Goal: Find specific page/section: Find specific page/section

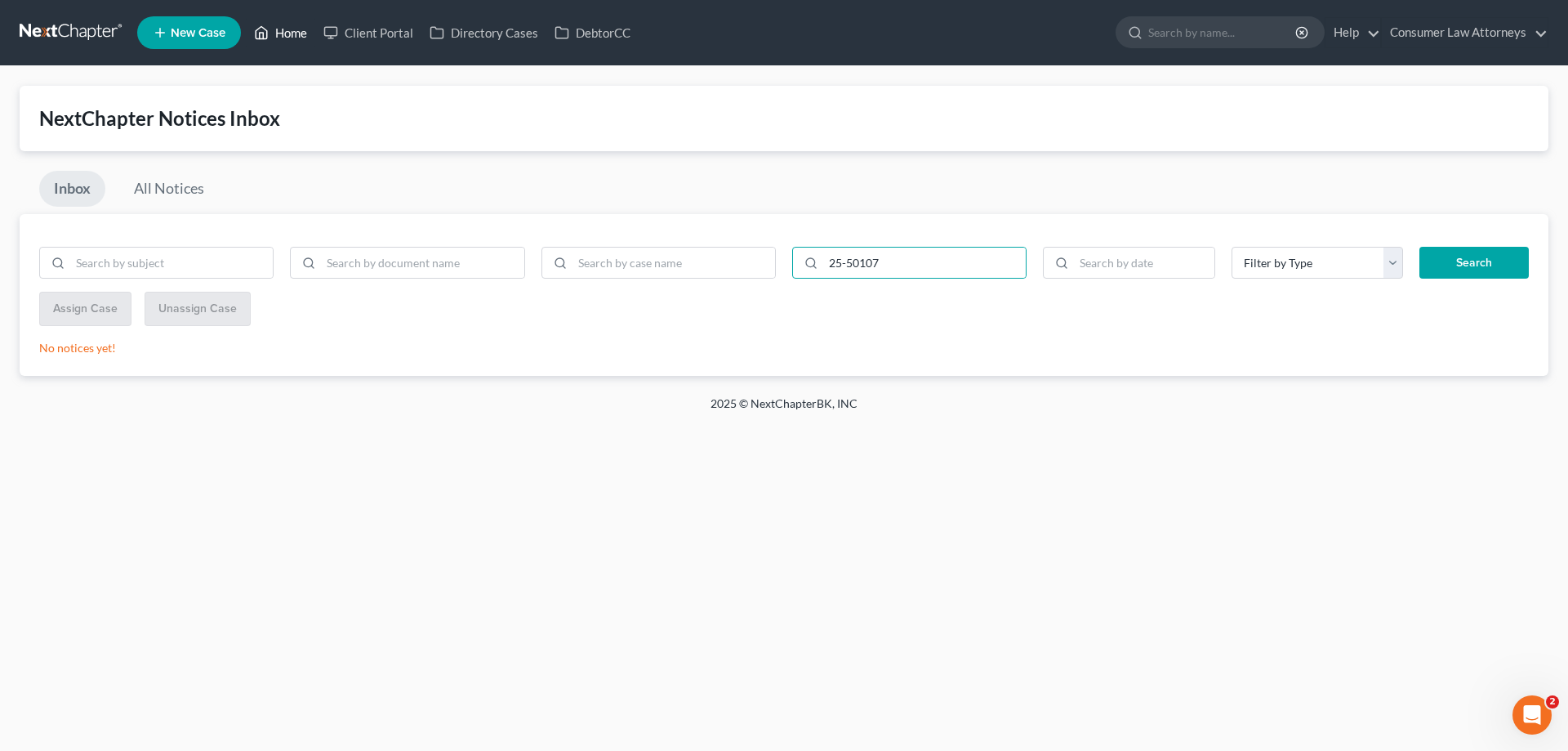
click at [282, 29] on link "Home" at bounding box center [280, 32] width 69 height 29
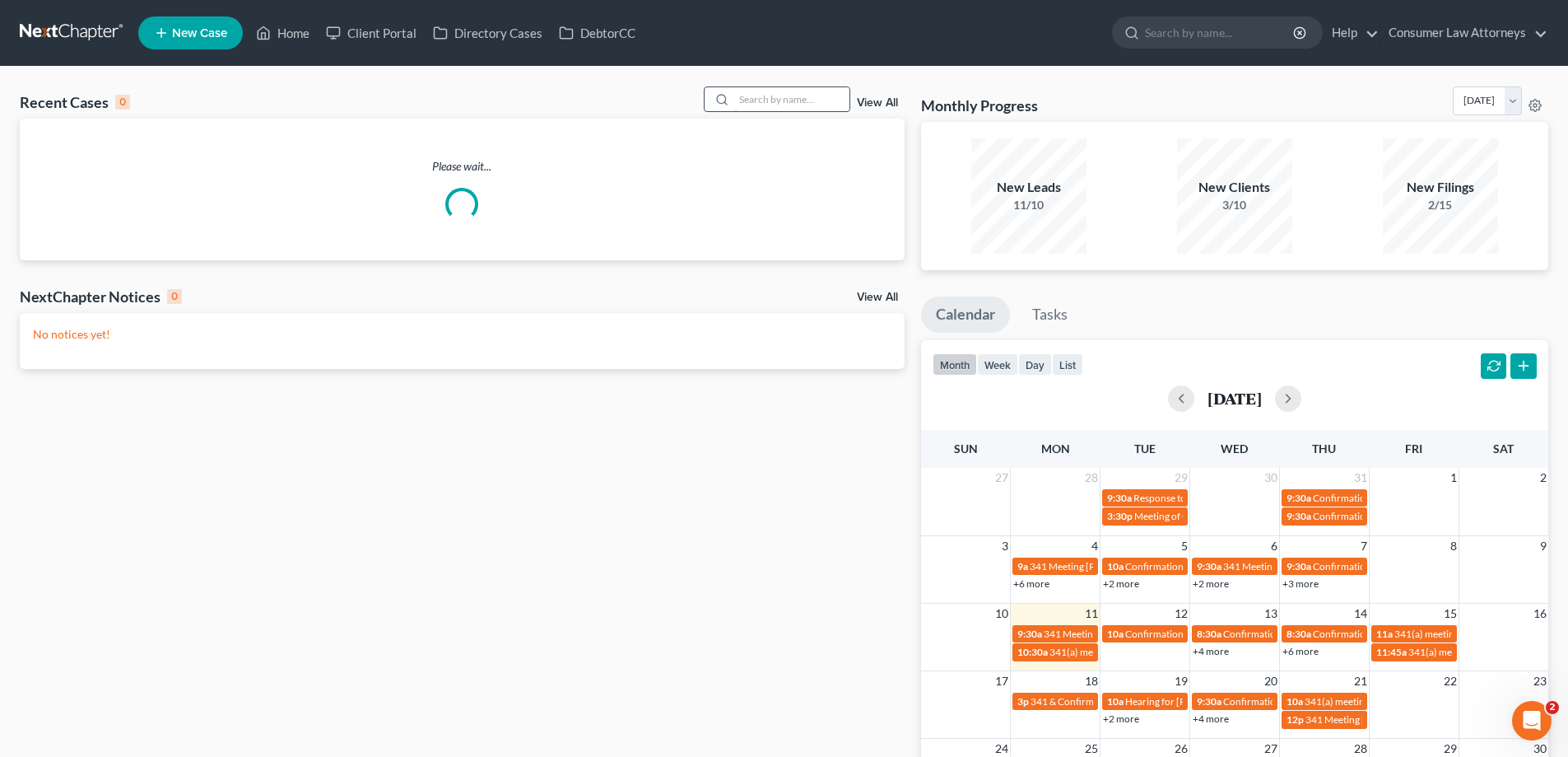
click at [736, 95] on input "search" at bounding box center [792, 99] width 115 height 24
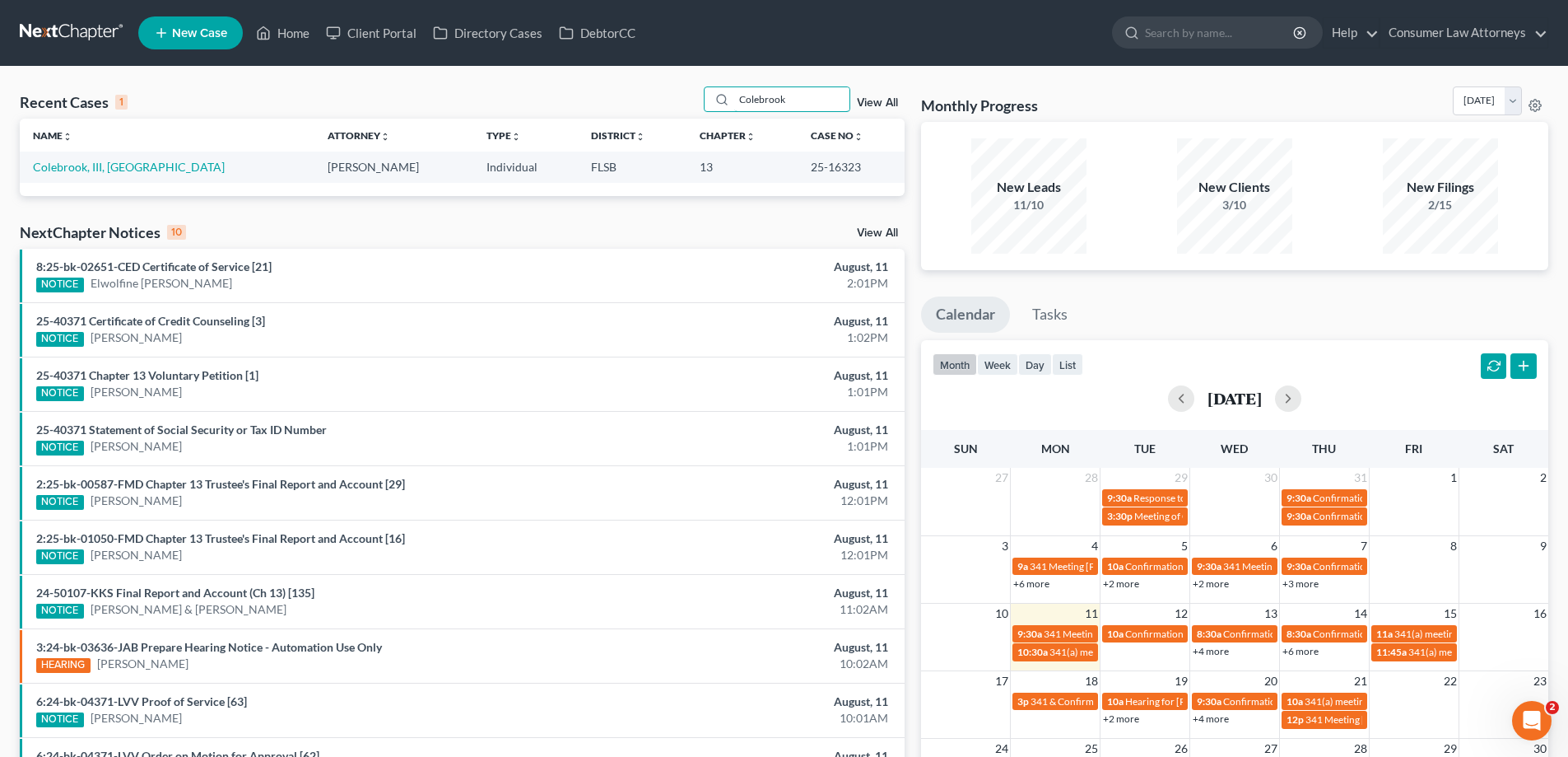
type input "Colebrook"
drag, startPoint x: 819, startPoint y: 174, endPoint x: 794, endPoint y: 171, distance: 25.2
click at [798, 171] on td "25-16323" at bounding box center [851, 167] width 107 height 30
drag, startPoint x: 788, startPoint y: 168, endPoint x: 840, endPoint y: 165, distance: 52.1
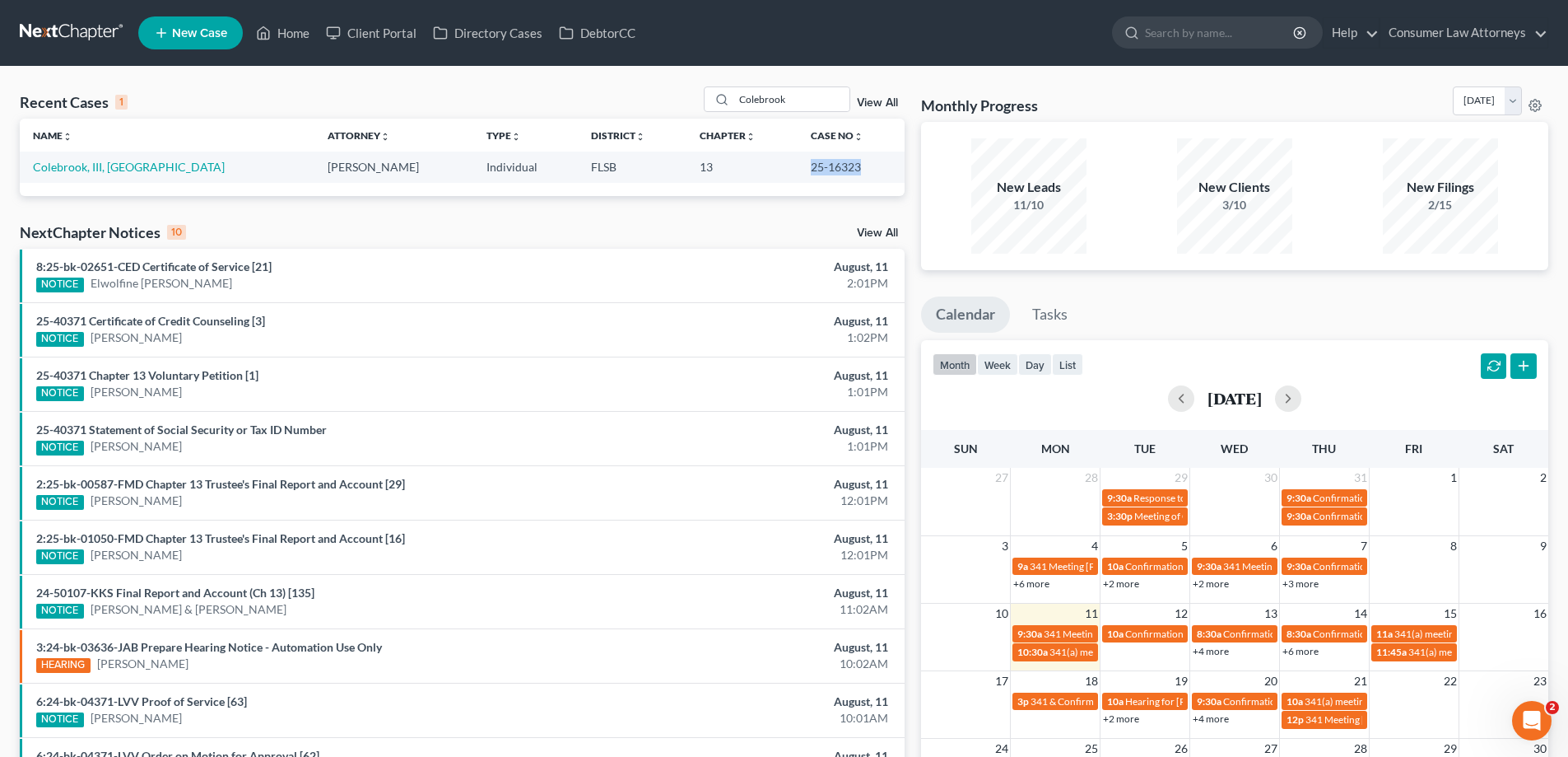
click at [840, 165] on td "25-16323" at bounding box center [851, 167] width 107 height 30
copy td "25-16323"
click at [110, 169] on link "Colebrook, III, [GEOGRAPHIC_DATA]" at bounding box center [129, 167] width 192 height 14
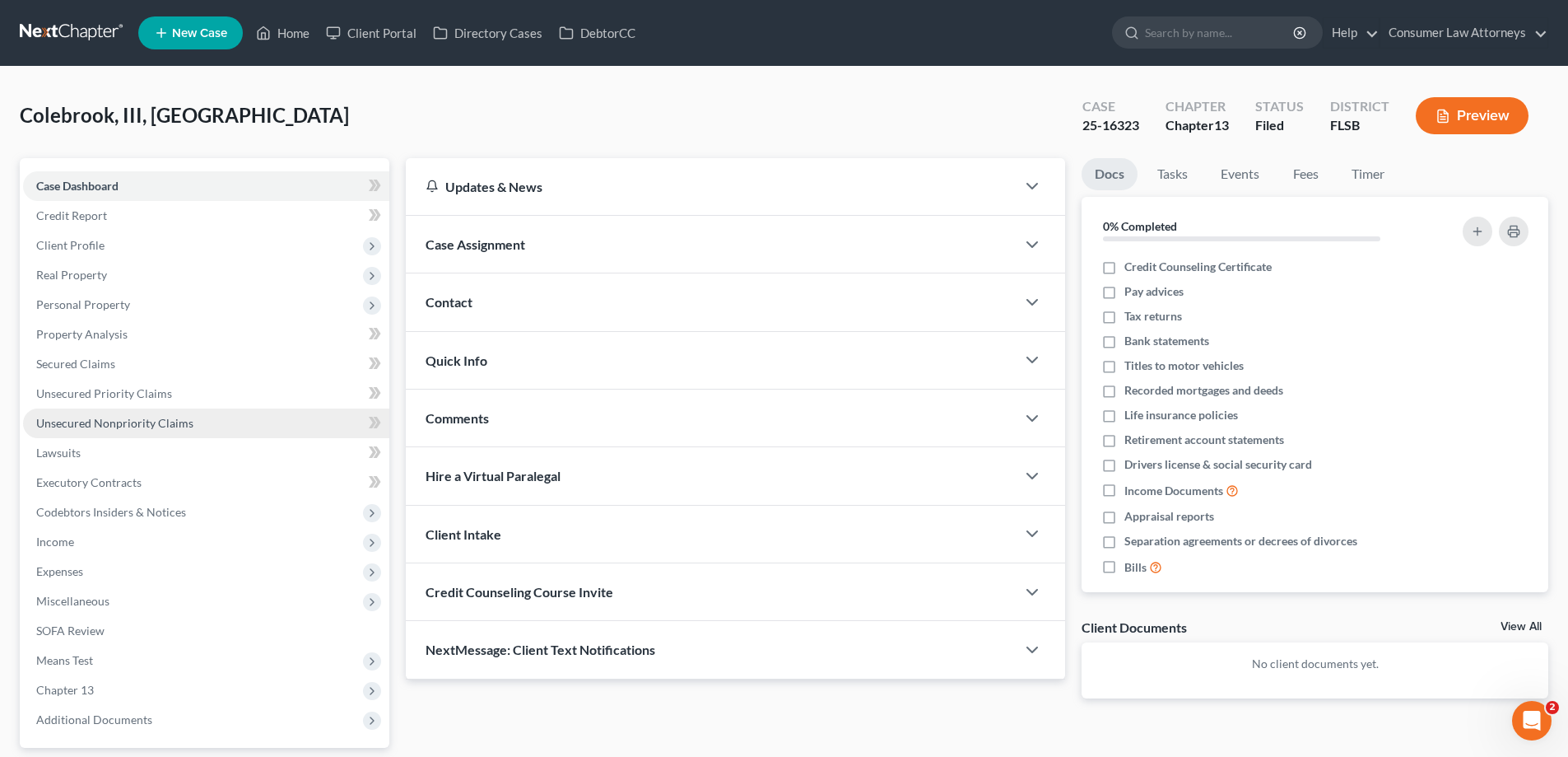
click at [151, 431] on link "Unsecured Nonpriority Claims" at bounding box center [206, 423] width 367 height 30
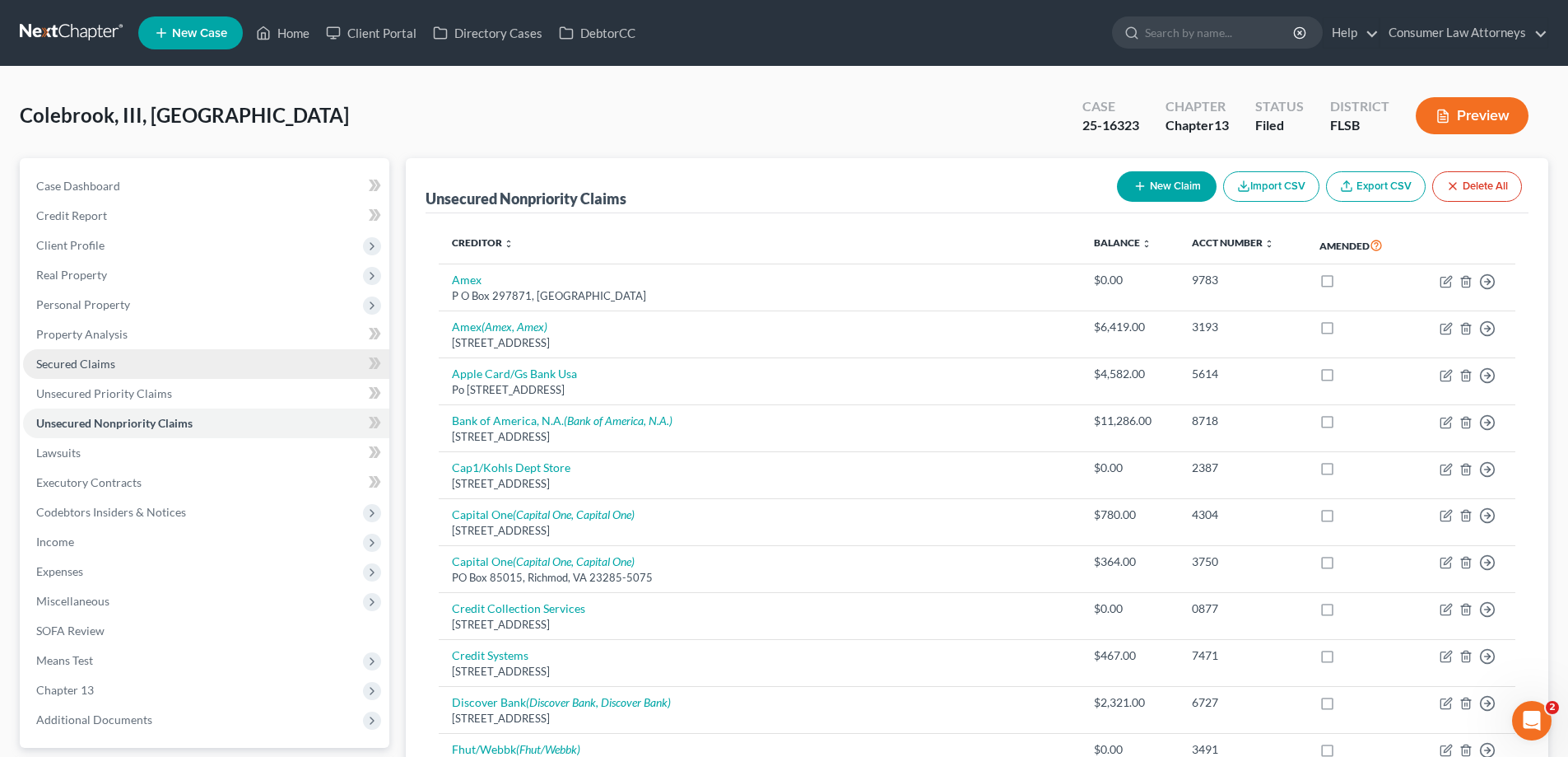
click at [49, 367] on span "Secured Claims" at bounding box center [76, 363] width 79 height 14
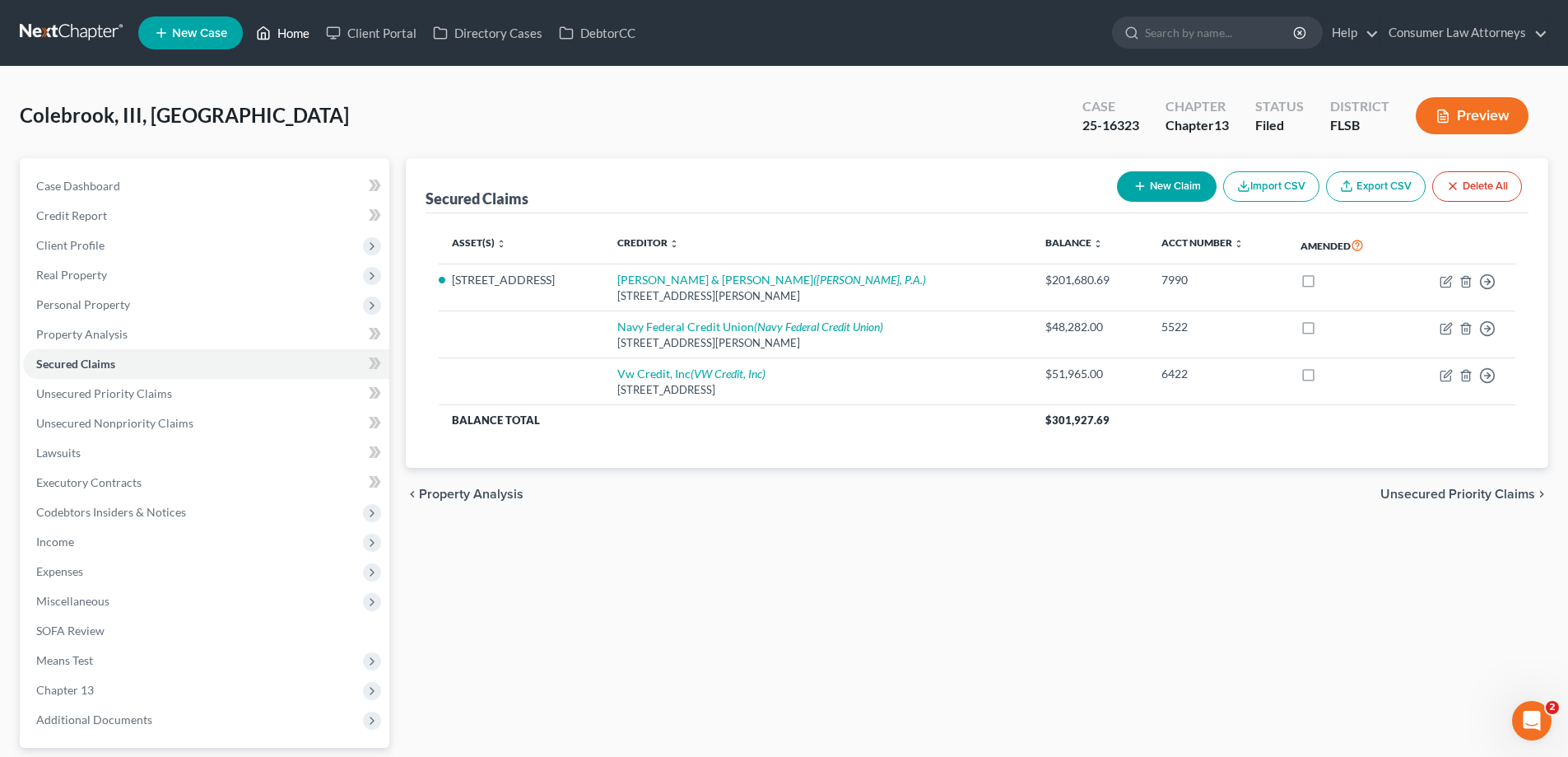
drag, startPoint x: 288, startPoint y: 29, endPoint x: 308, endPoint y: 48, distance: 27.6
click at [288, 29] on link "Home" at bounding box center [282, 32] width 70 height 30
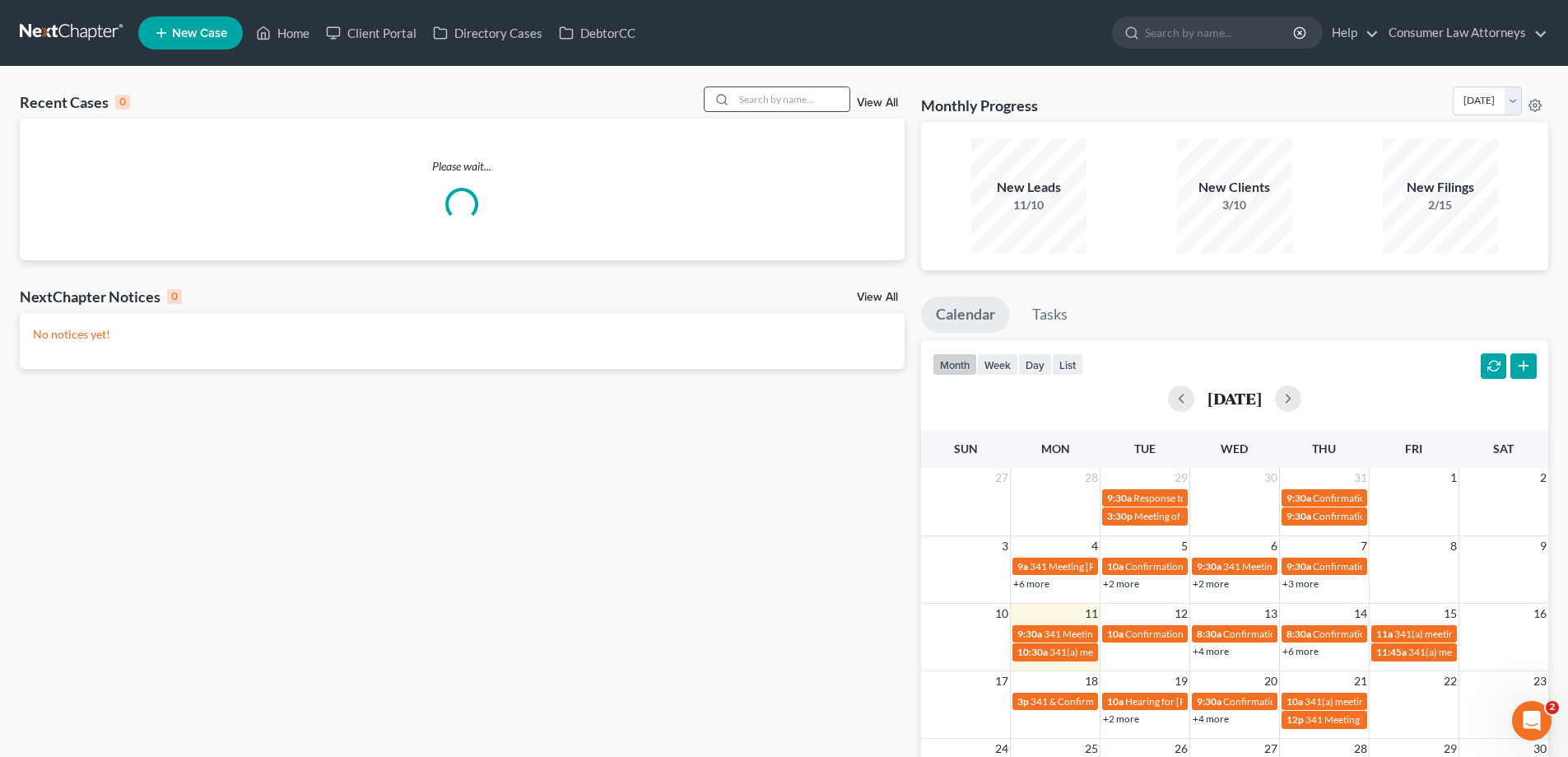
click at [798, 105] on input "search" at bounding box center [792, 99] width 115 height 24
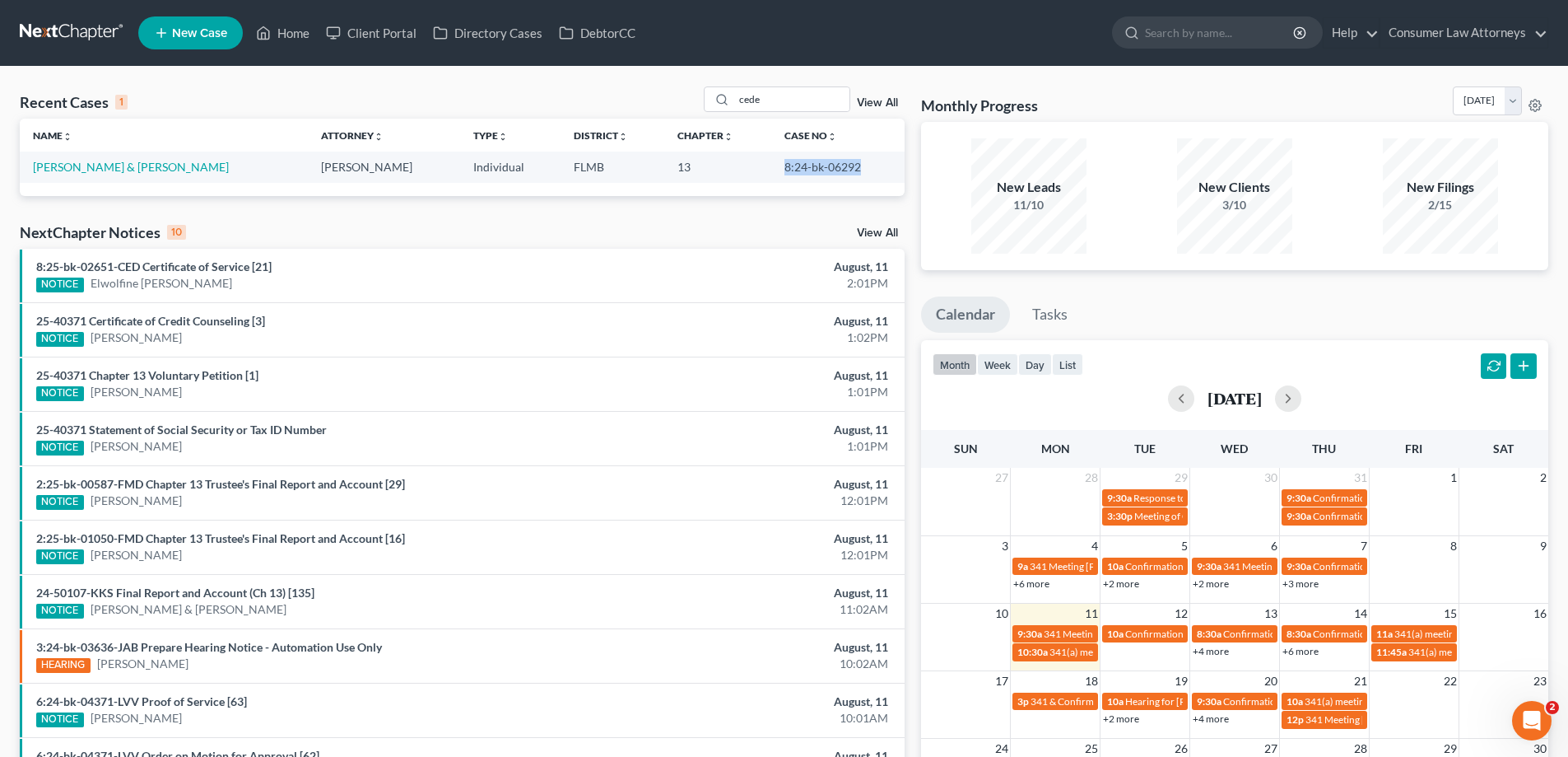
drag, startPoint x: 853, startPoint y: 170, endPoint x: 755, endPoint y: 167, distance: 98.0
click at [771, 167] on td "8:24-bk-06292" at bounding box center [838, 167] width 133 height 30
copy td "8:24-bk-06292"
drag, startPoint x: 782, startPoint y: 104, endPoint x: 697, endPoint y: 115, distance: 85.7
click at [697, 115] on div "Recent Cases 1 cede View All" at bounding box center [462, 103] width 885 height 32
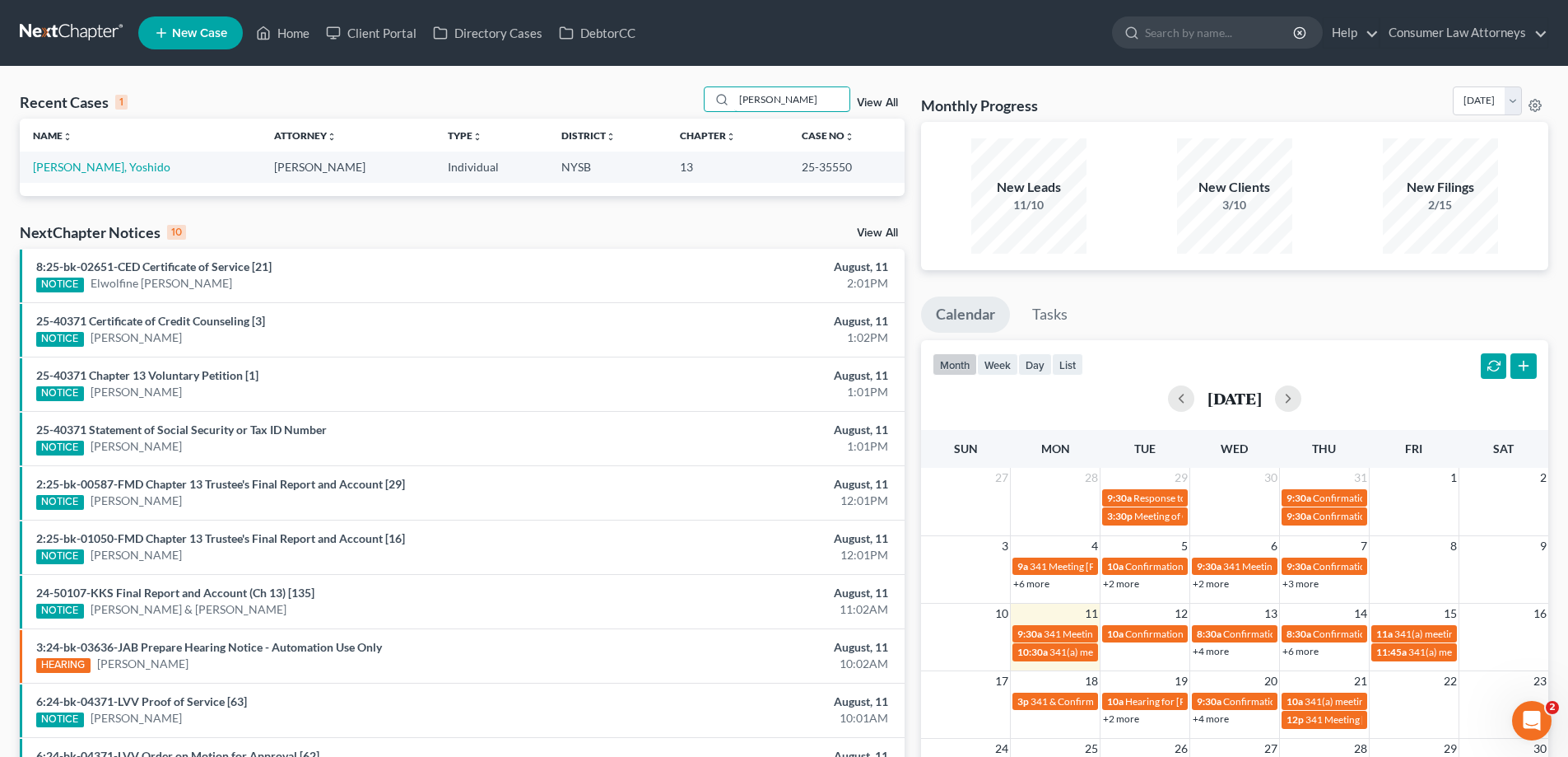
type input "[PERSON_NAME]"
drag, startPoint x: 771, startPoint y: 102, endPoint x: 641, endPoint y: 126, distance: 132.2
click at [640, 126] on div "Recent Cases 1 [PERSON_NAME] View All Name unfold_more expand_more expand_less …" at bounding box center [462, 142] width 885 height 110
